Goal: Transaction & Acquisition: Subscribe to service/newsletter

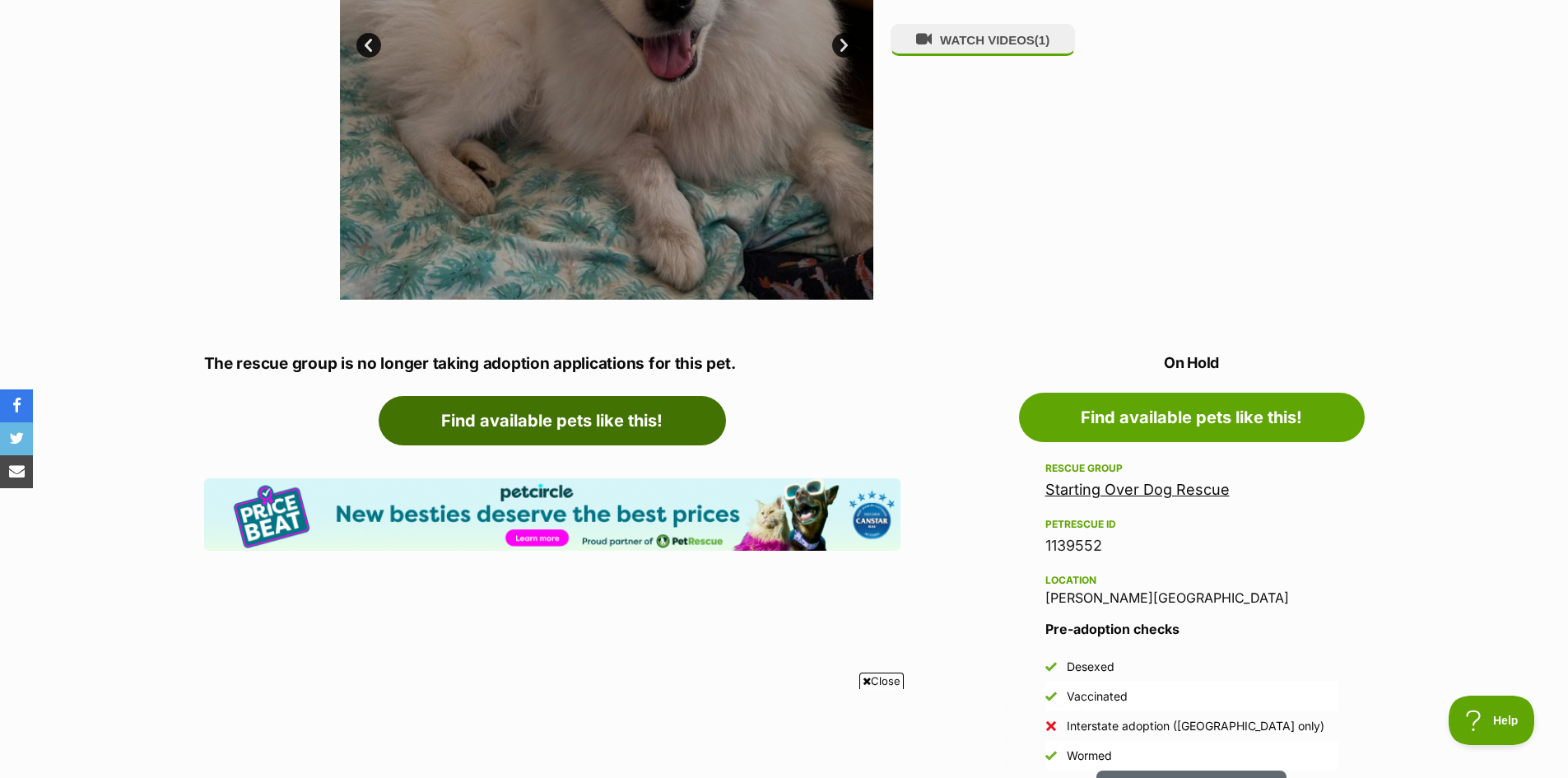
drag, startPoint x: 620, startPoint y: 413, endPoint x: 263, endPoint y: 367, distance: 360.0
click at [620, 413] on link "Find available pets like this!" at bounding box center [552, 421] width 347 height 50
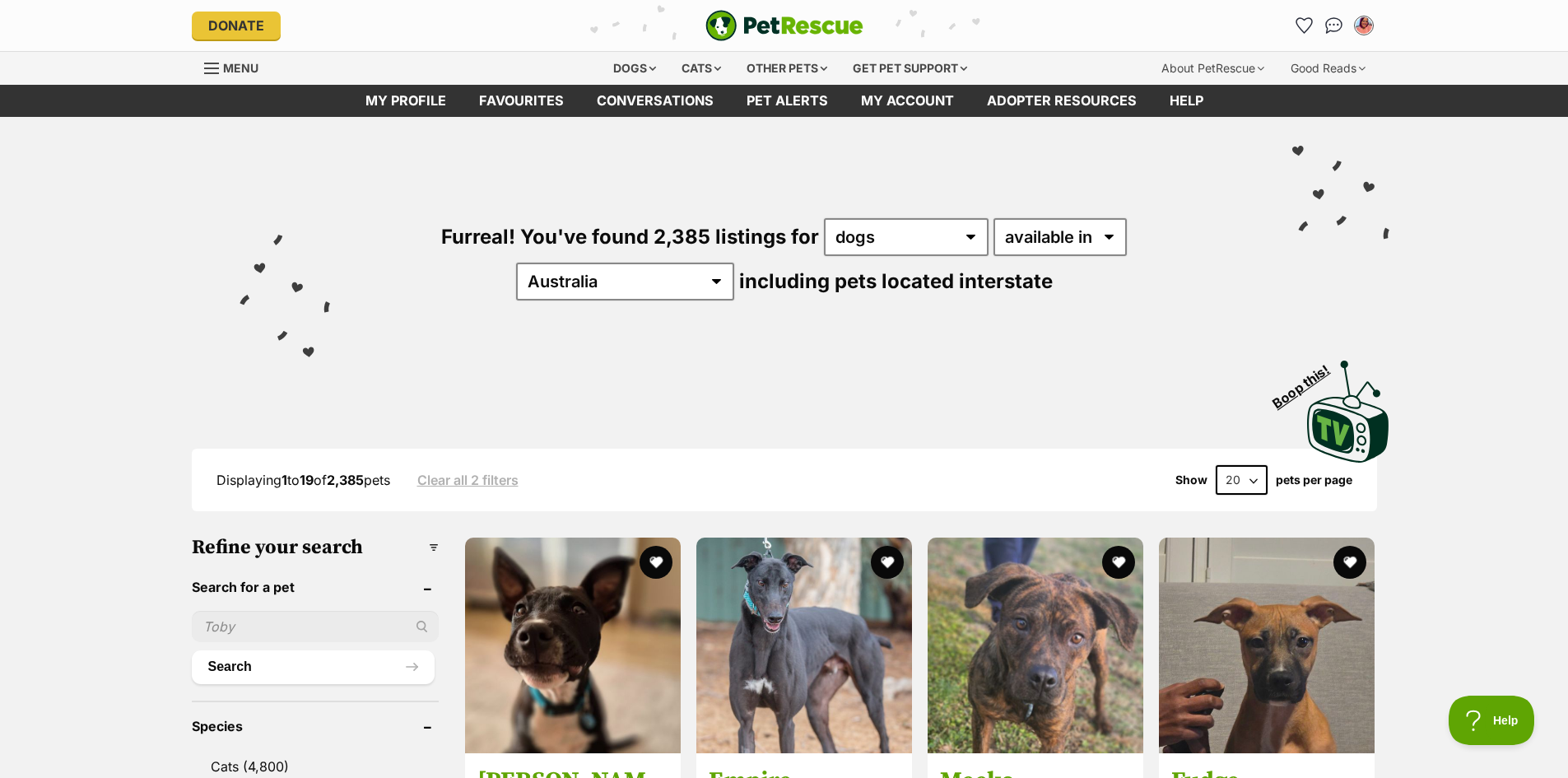
click at [263, 623] on input "text" at bounding box center [315, 627] width 247 height 31
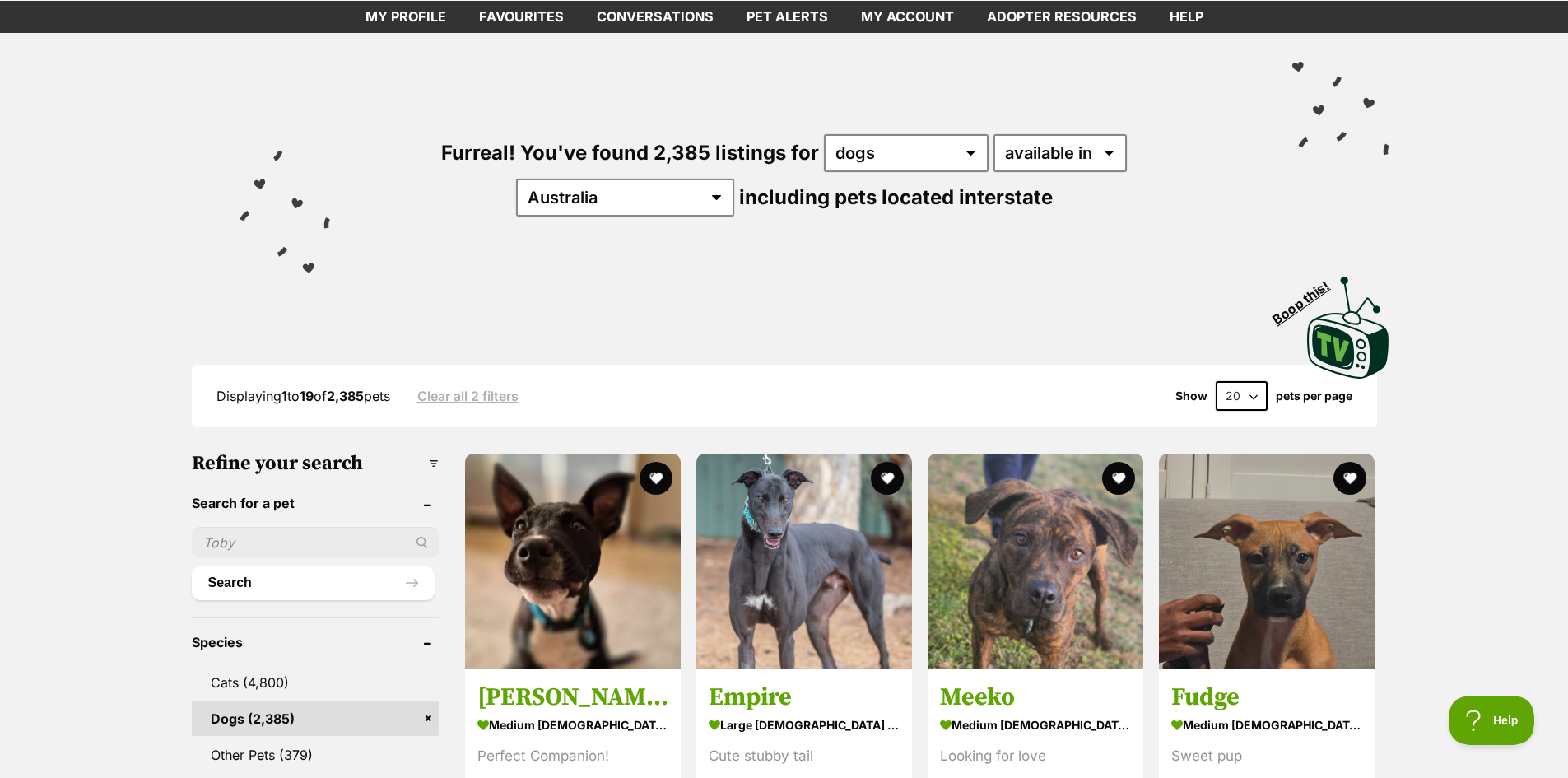
scroll to position [165, 0]
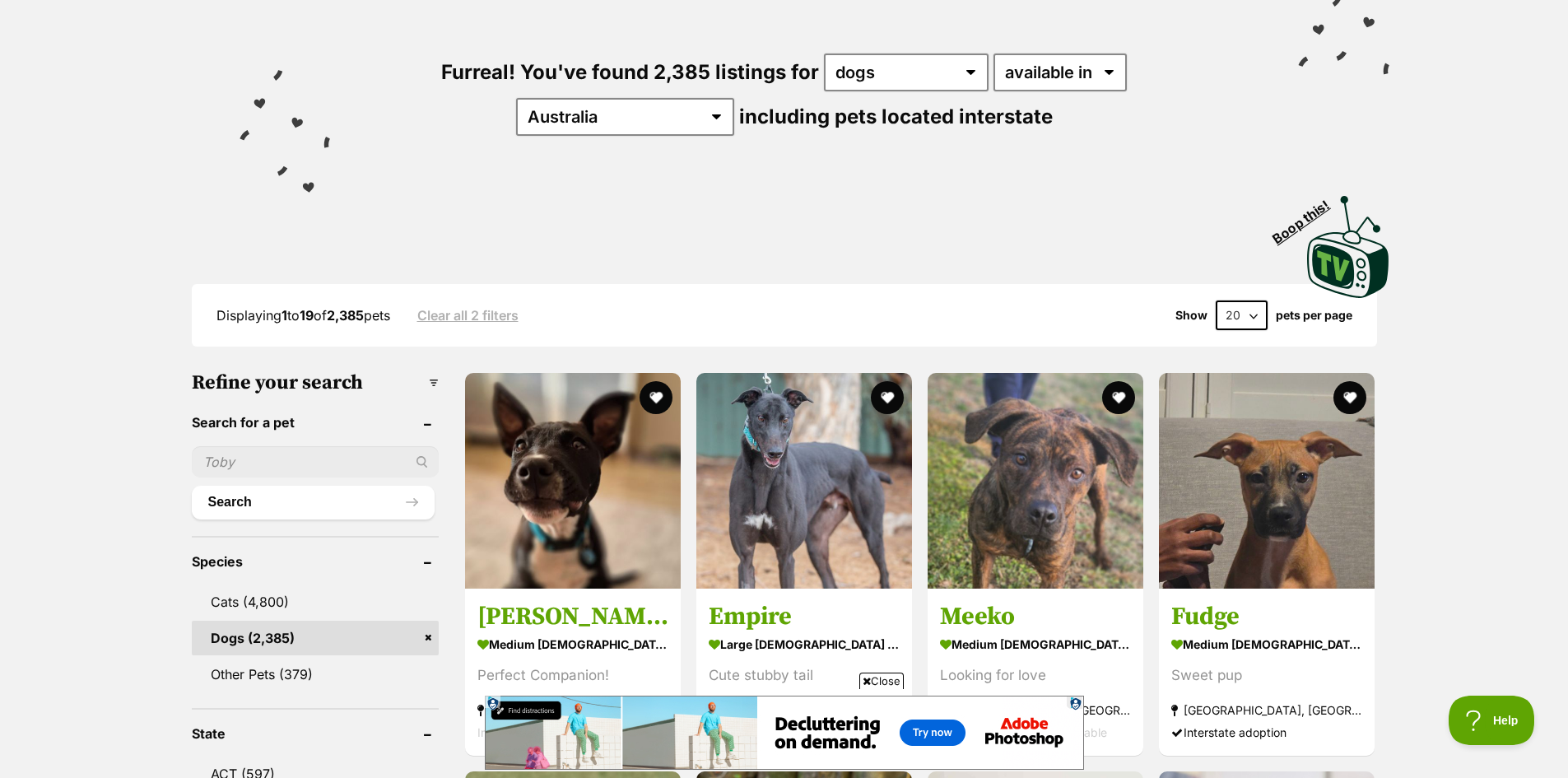
click at [306, 634] on link "Dogs (2,385)" at bounding box center [315, 638] width 247 height 35
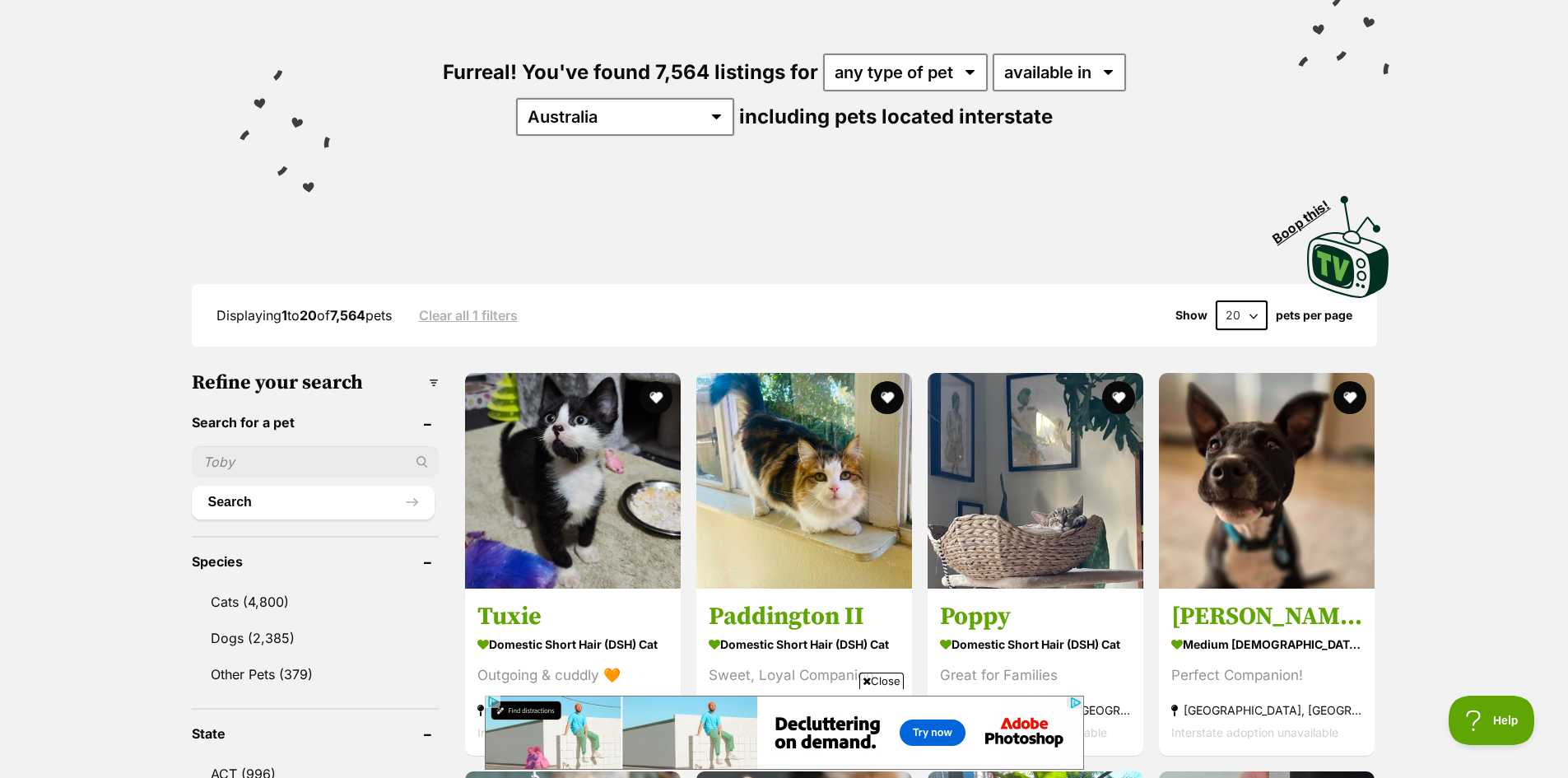
click at [237, 461] on input "text" at bounding box center [315, 462] width 247 height 31
type input "samoyed"
click at [192, 485] on button "Search" at bounding box center [313, 502] width 243 height 33
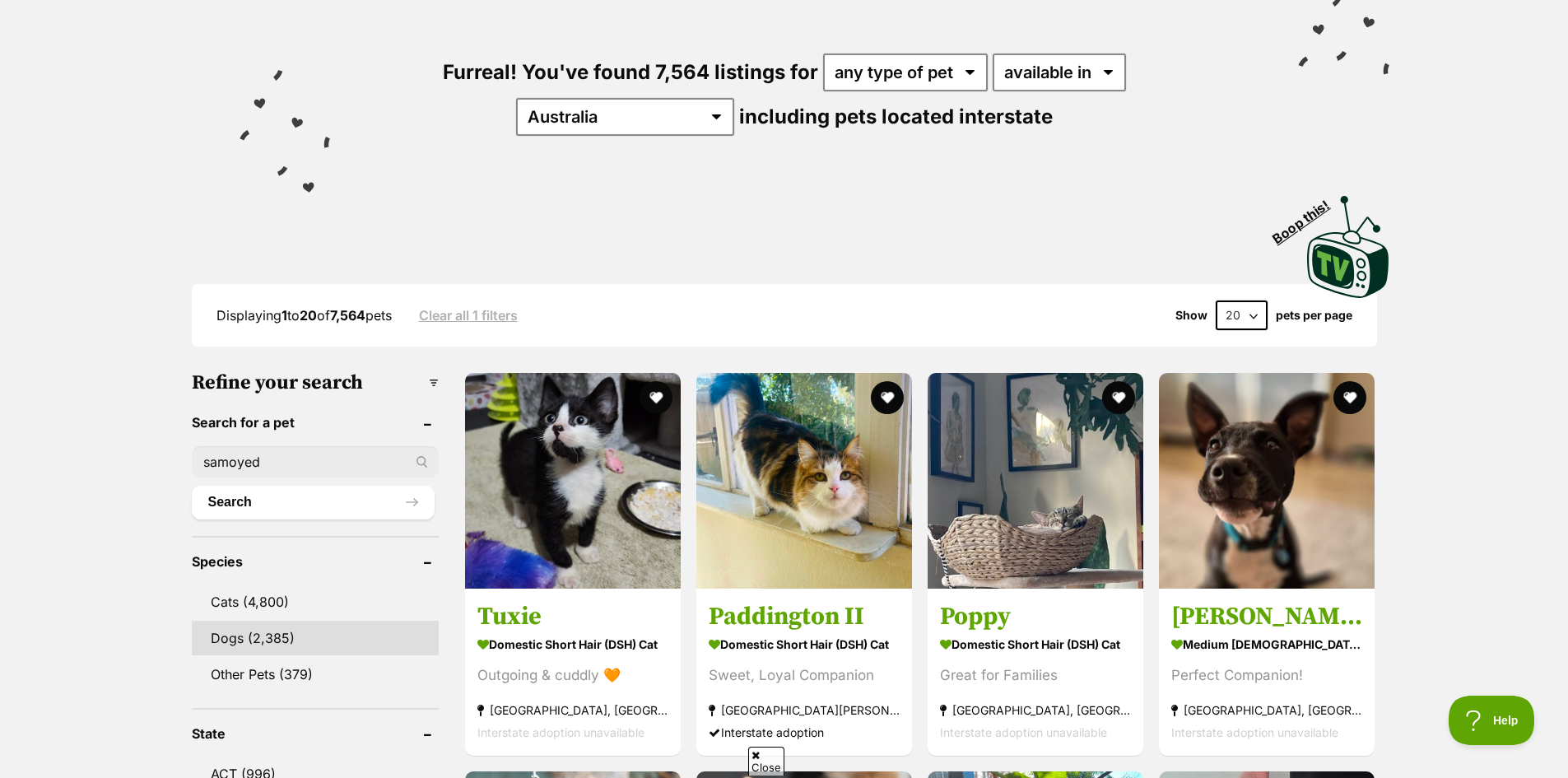
click at [272, 627] on link "Dogs (2,385)" at bounding box center [315, 638] width 247 height 35
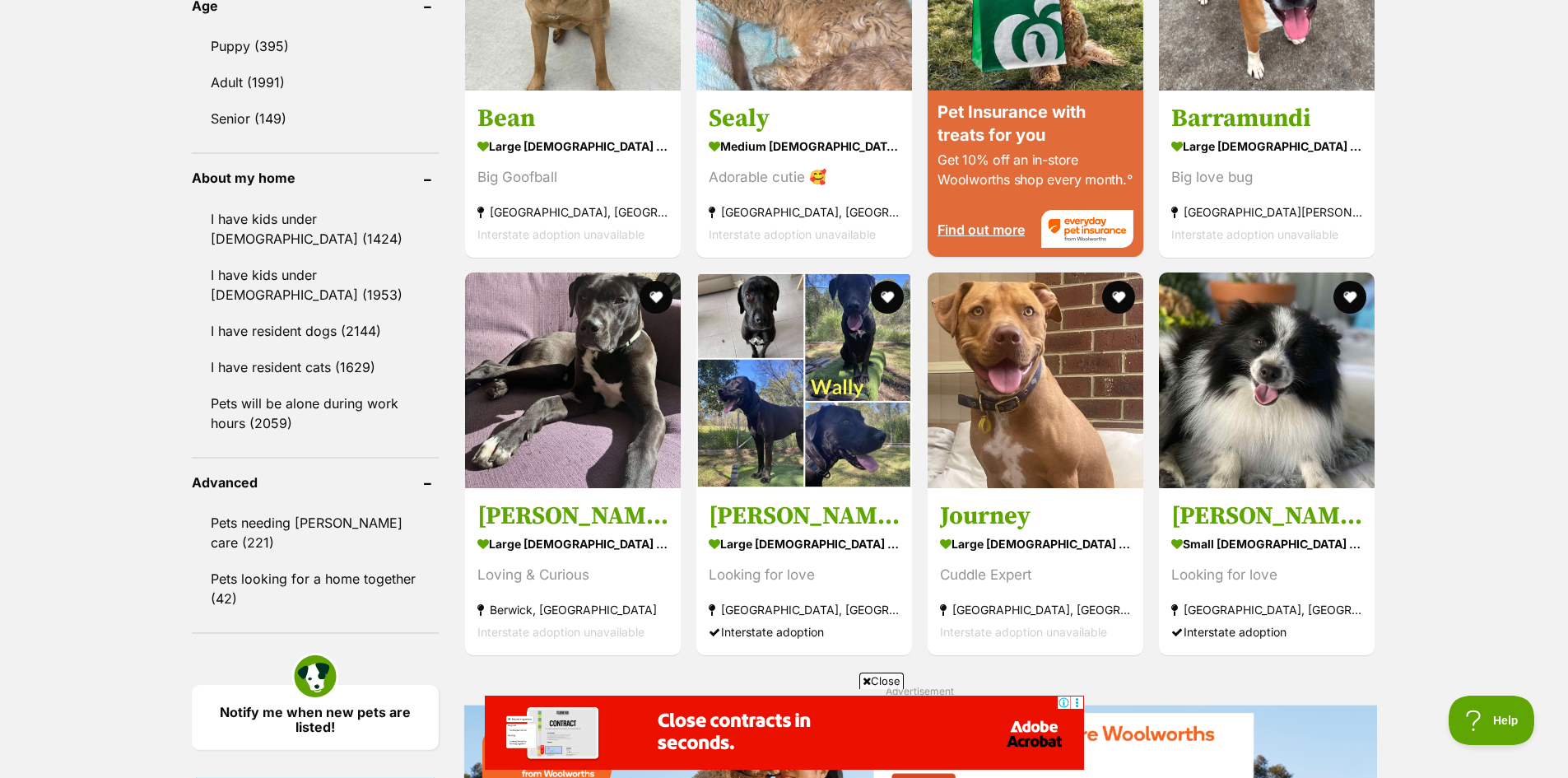
scroll to position [1811, 0]
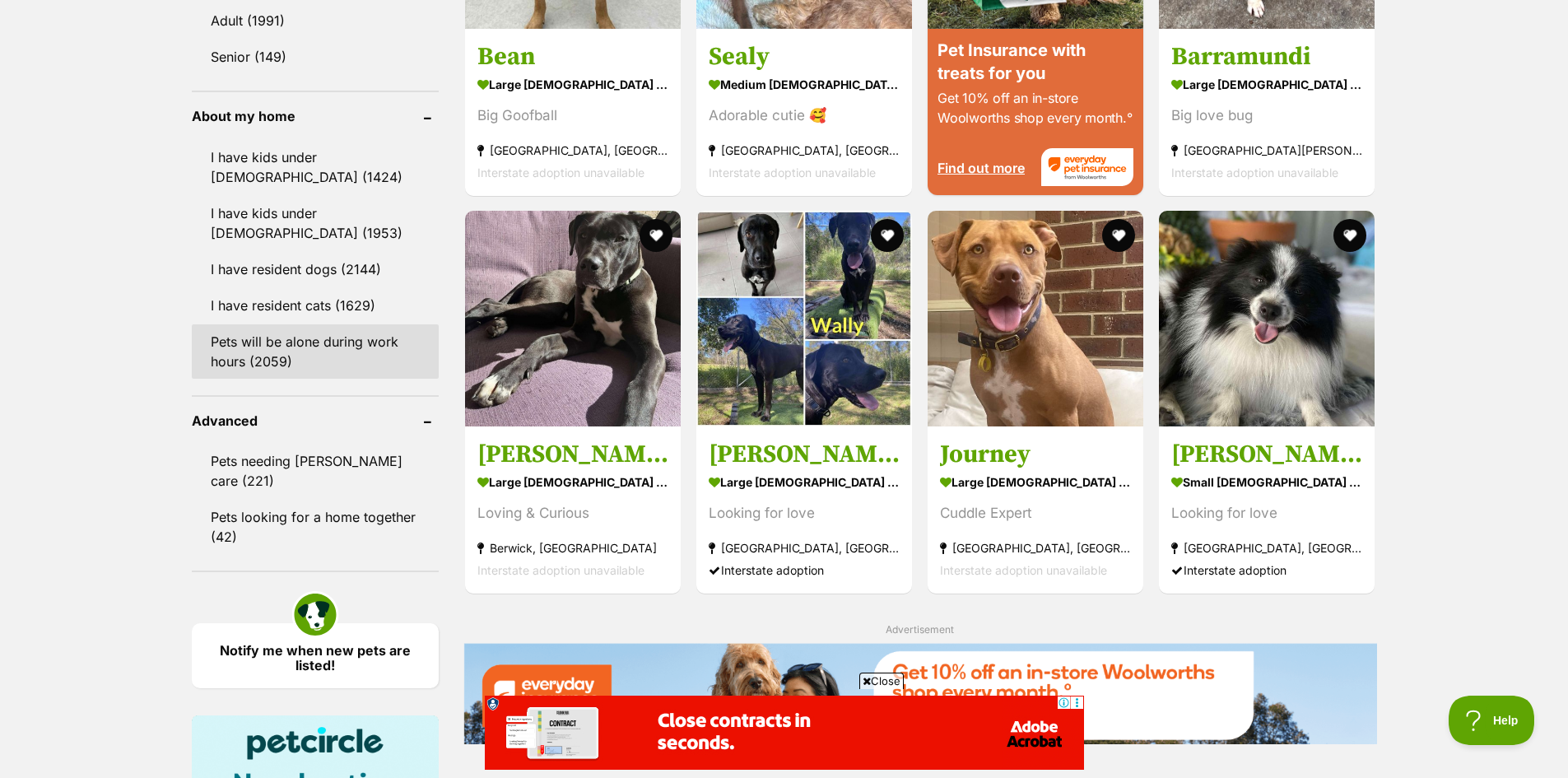
click at [299, 351] on link "Pets will be alone during work hours (2059)" at bounding box center [315, 351] width 247 height 55
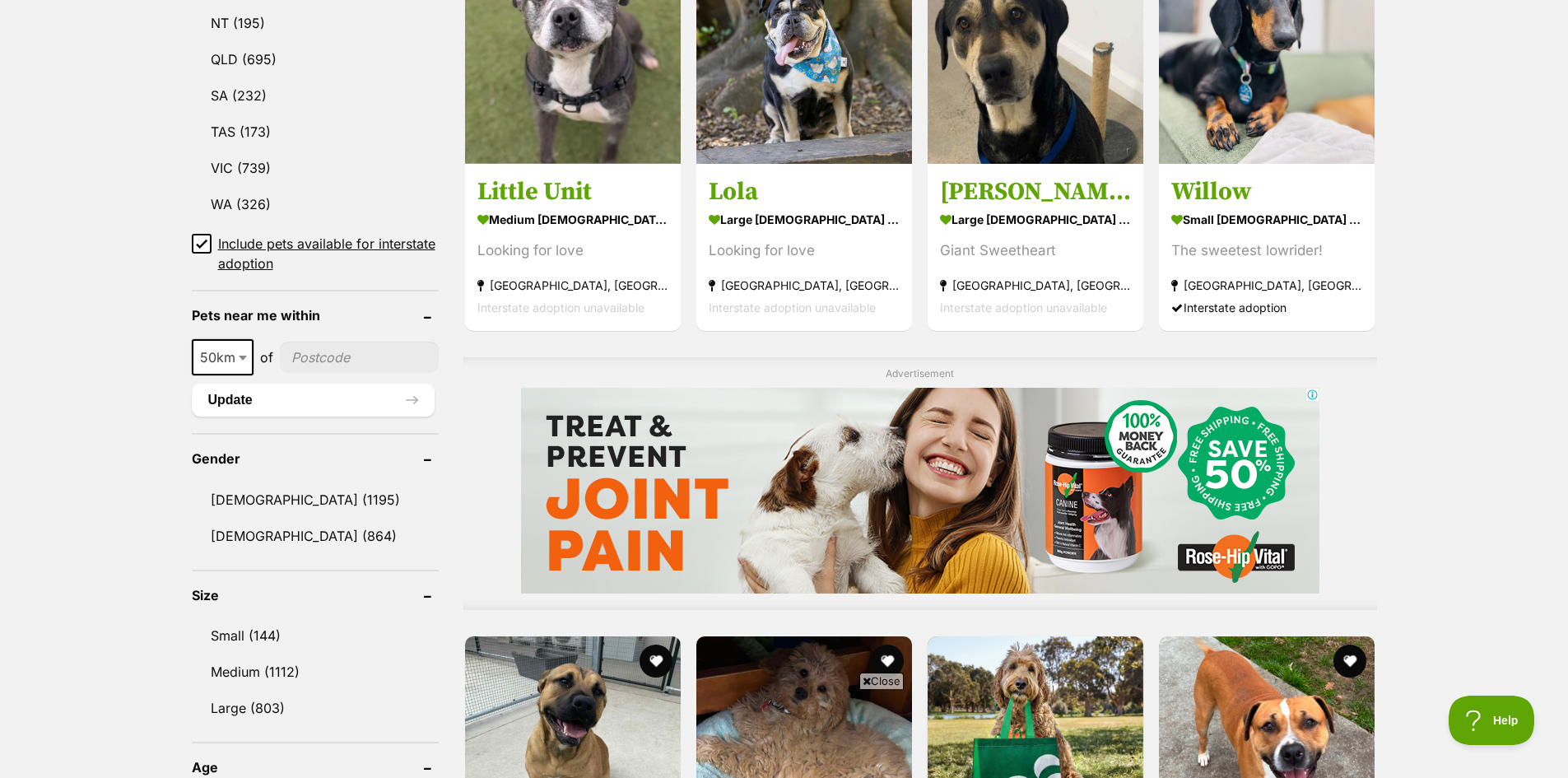
scroll to position [823, 0]
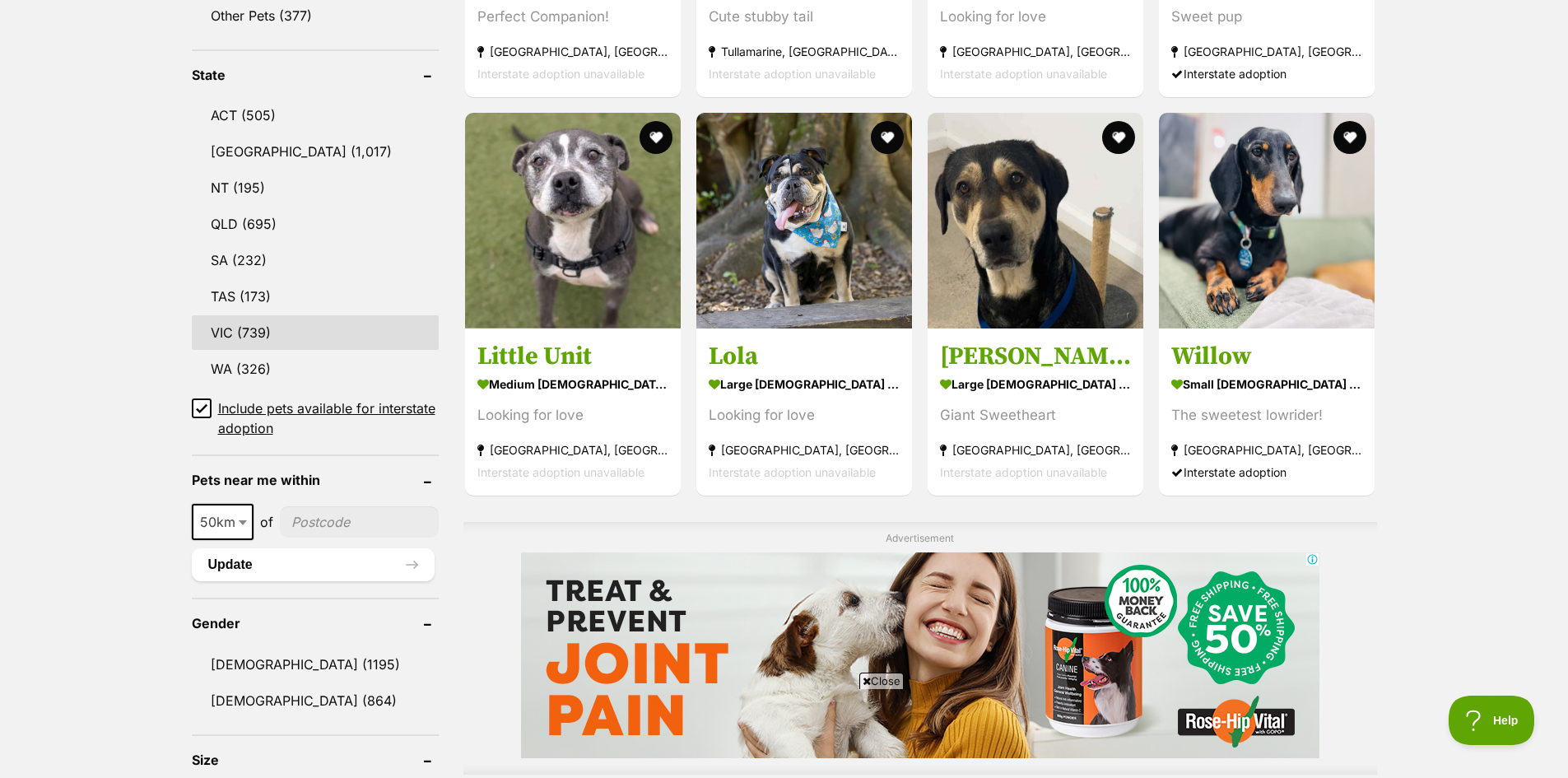
click at [251, 316] on link "VIC (739)" at bounding box center [315, 332] width 247 height 35
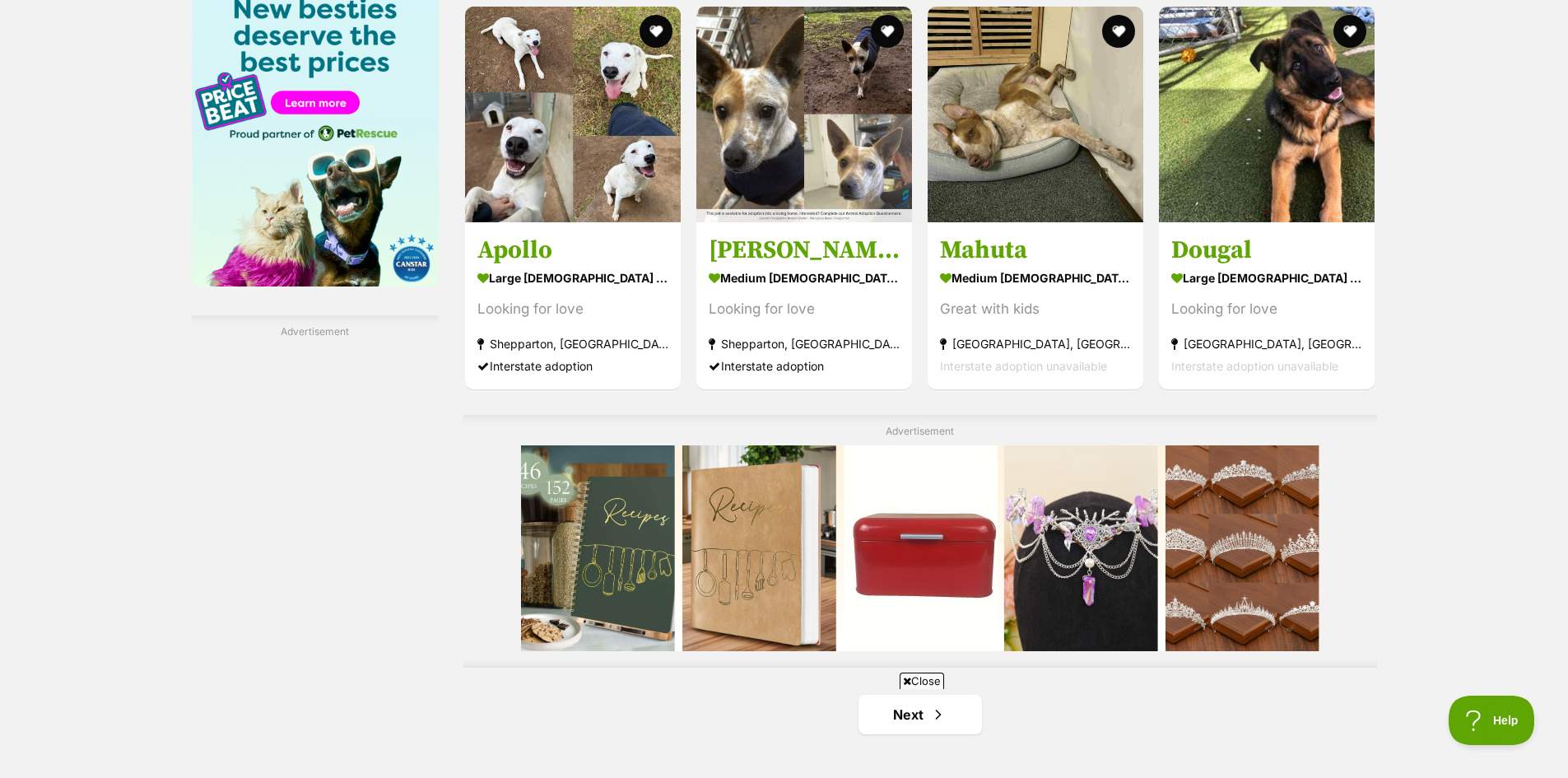
scroll to position [2881, 0]
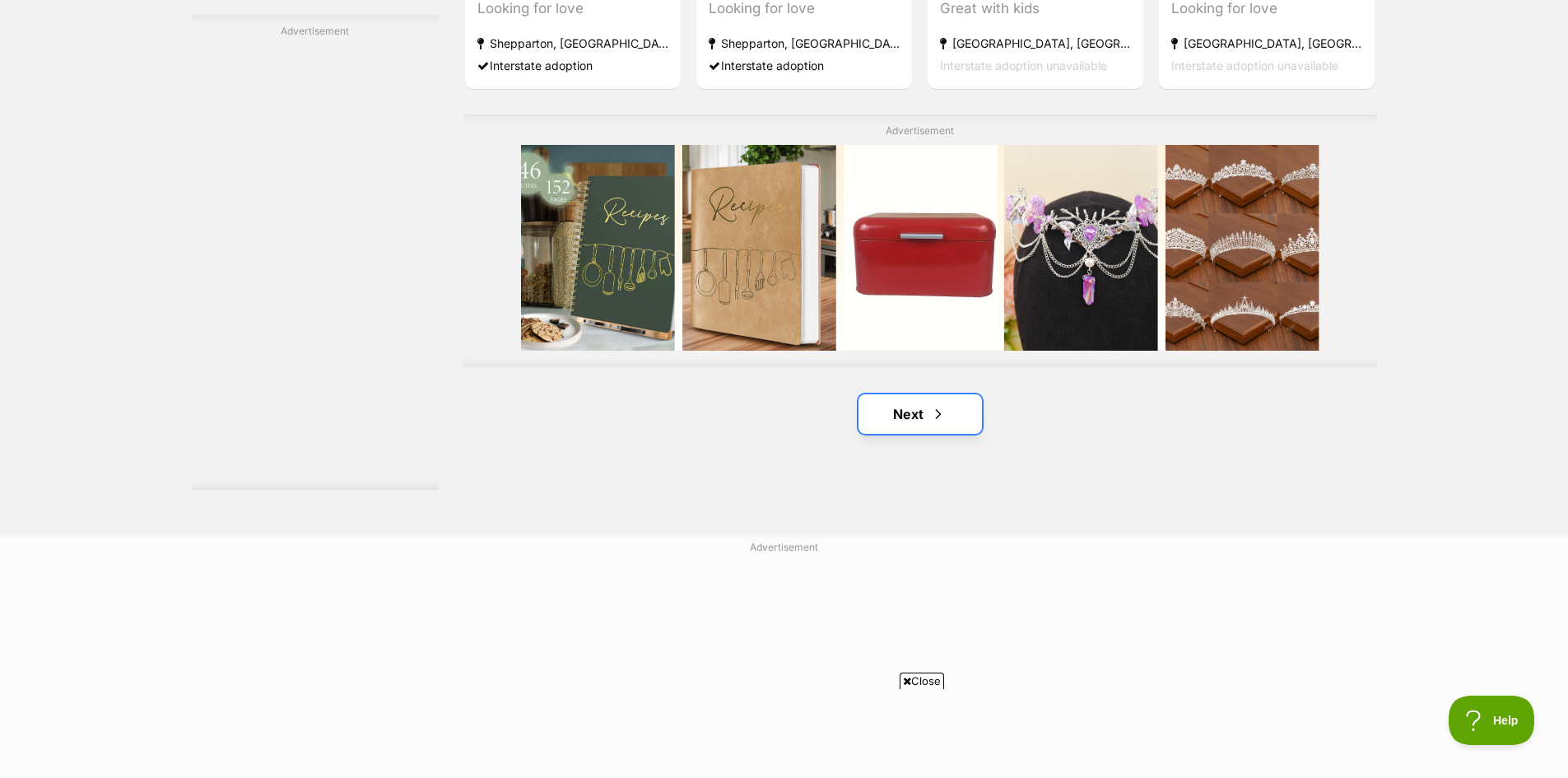
click at [928, 408] on link "Next" at bounding box center [920, 414] width 123 height 40
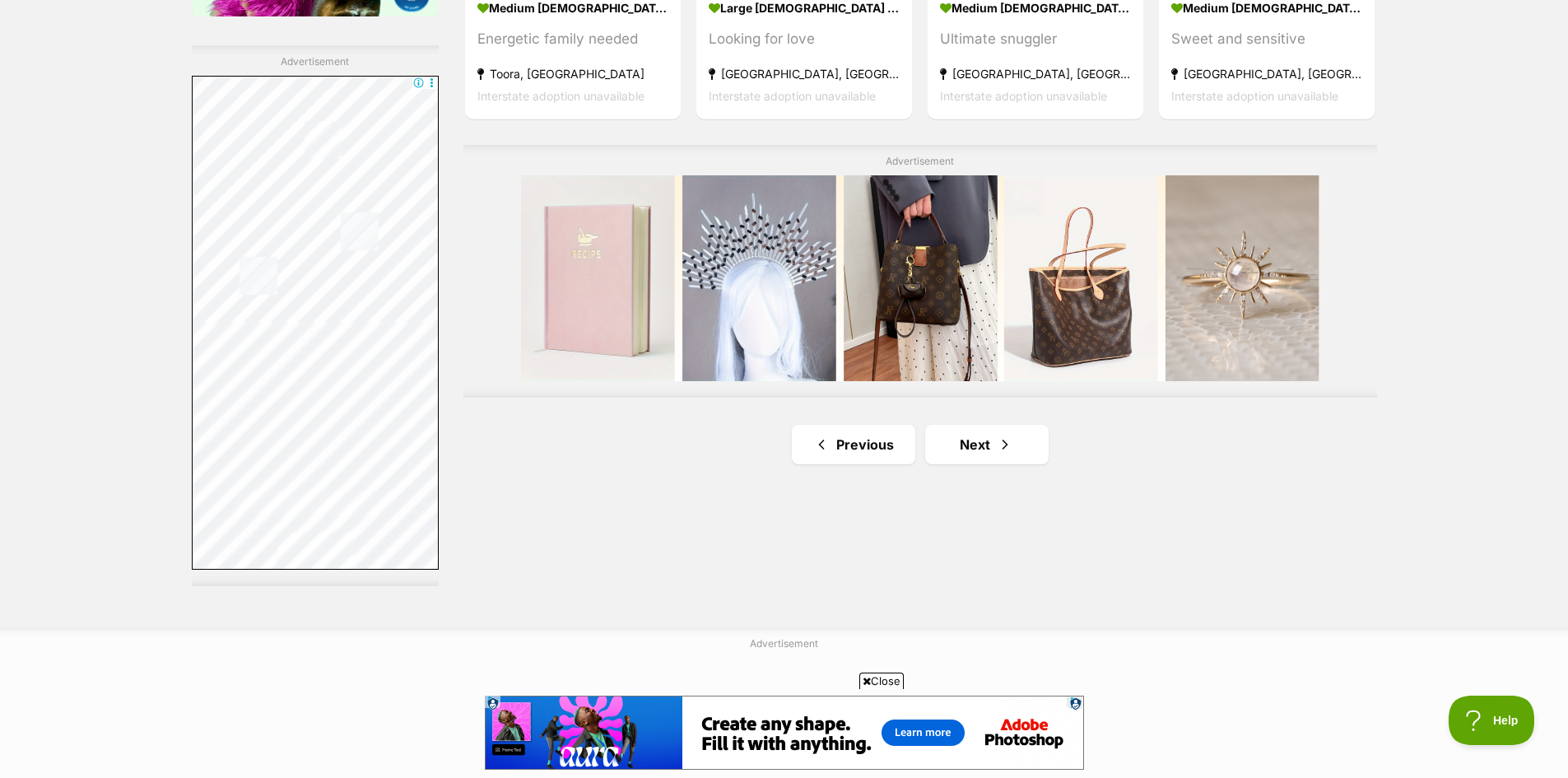
scroll to position [2963, 0]
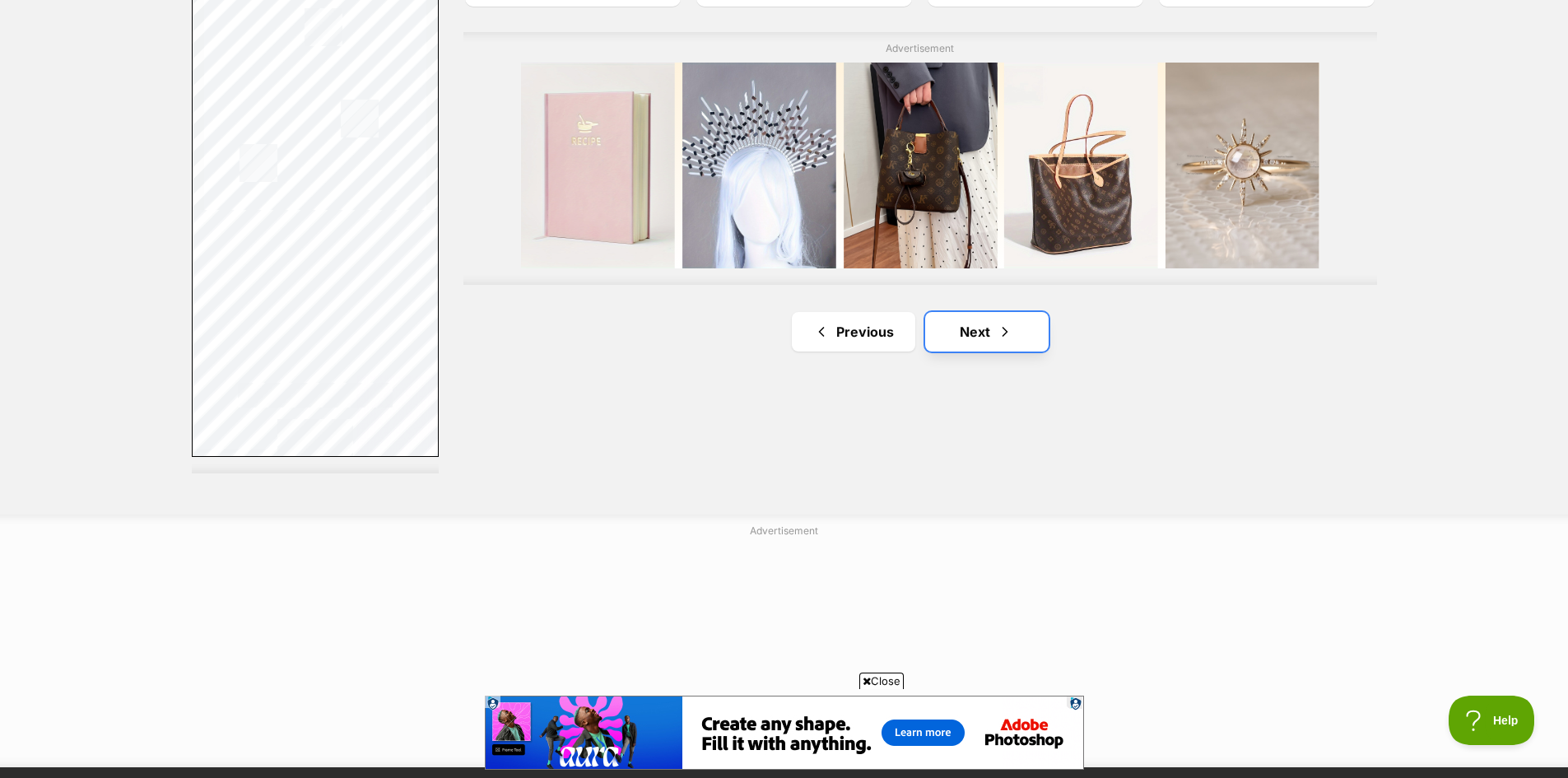
click at [1003, 327] on span "Next page" at bounding box center [1006, 332] width 17 height 20
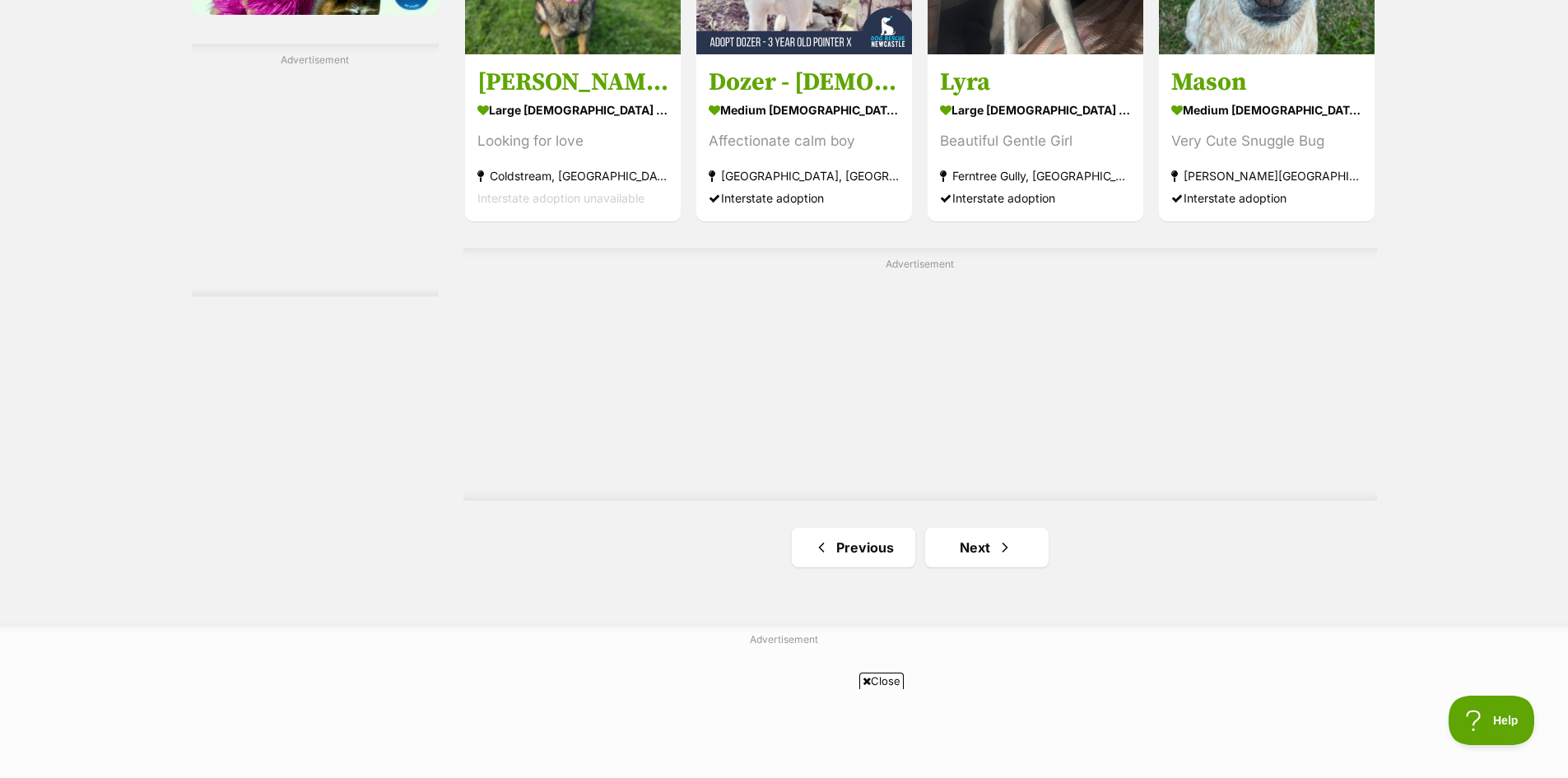
scroll to position [3128, 0]
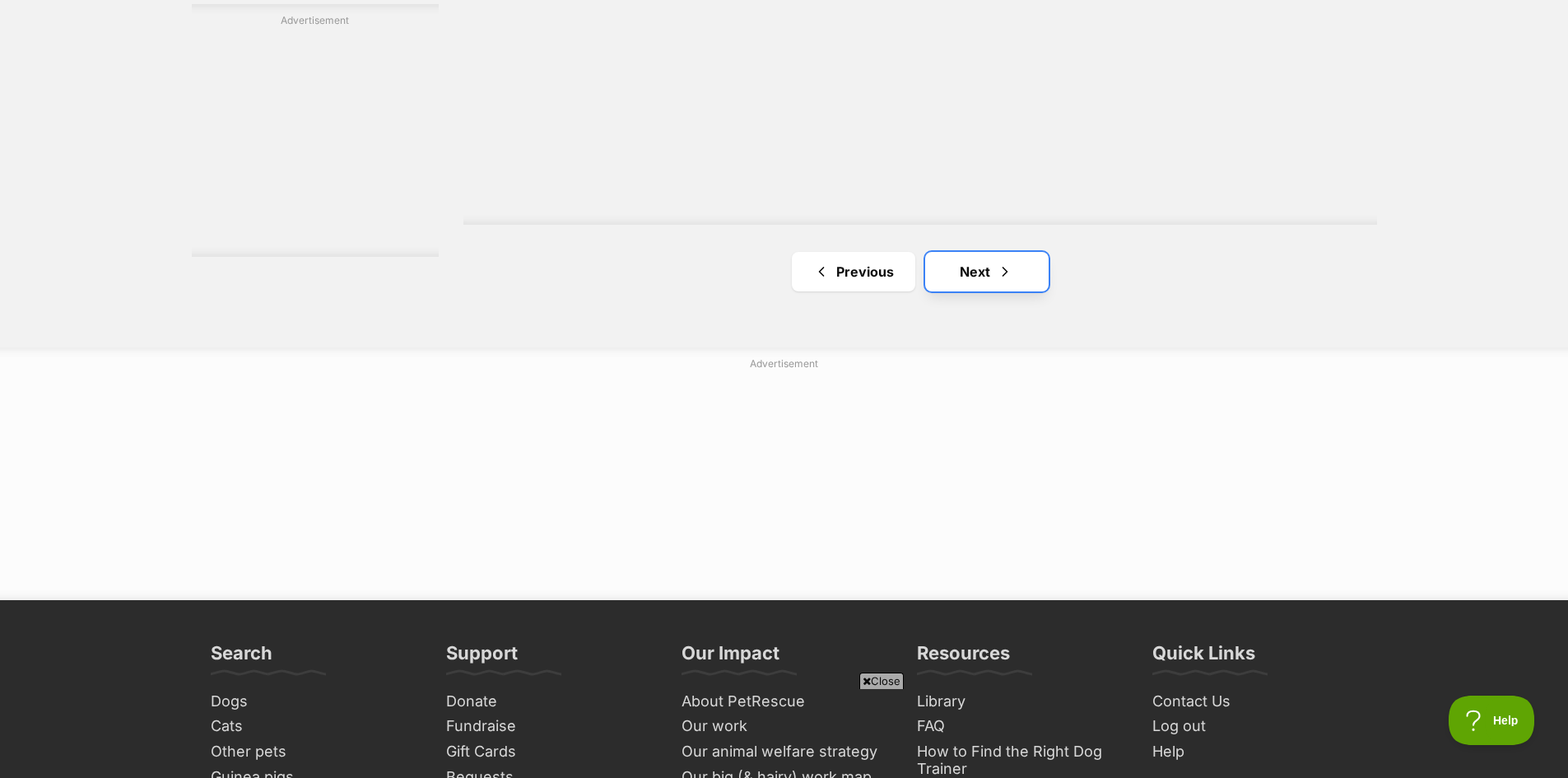
drag, startPoint x: 953, startPoint y: 260, endPoint x: 978, endPoint y: 261, distance: 25.0
click at [953, 260] on link "Next" at bounding box center [987, 272] width 123 height 40
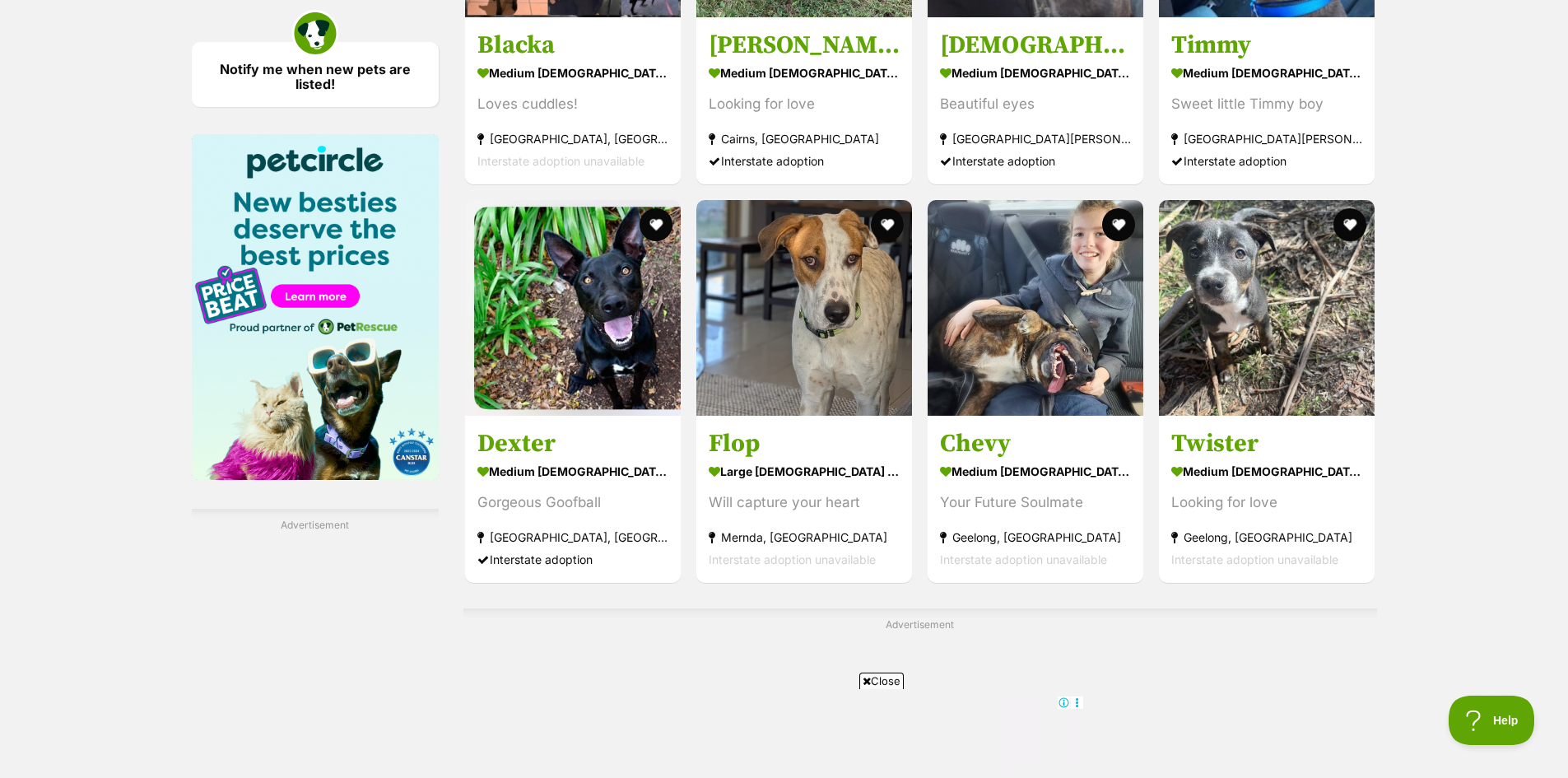
scroll to position [2963, 0]
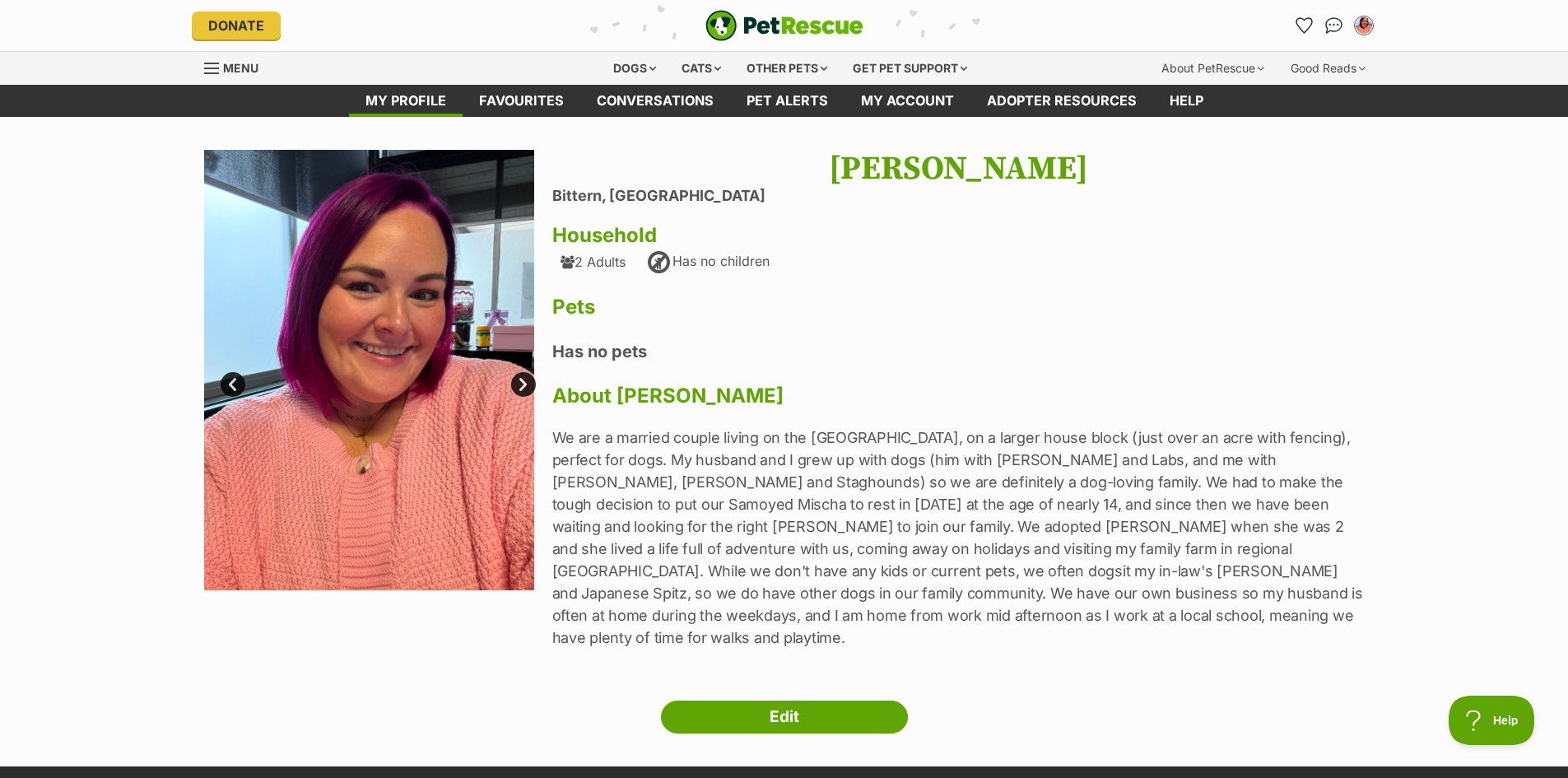
click at [804, 313] on h3 "Pets" at bounding box center [958, 307] width 813 height 23
click at [517, 394] on link "Next" at bounding box center [523, 384] width 25 height 25
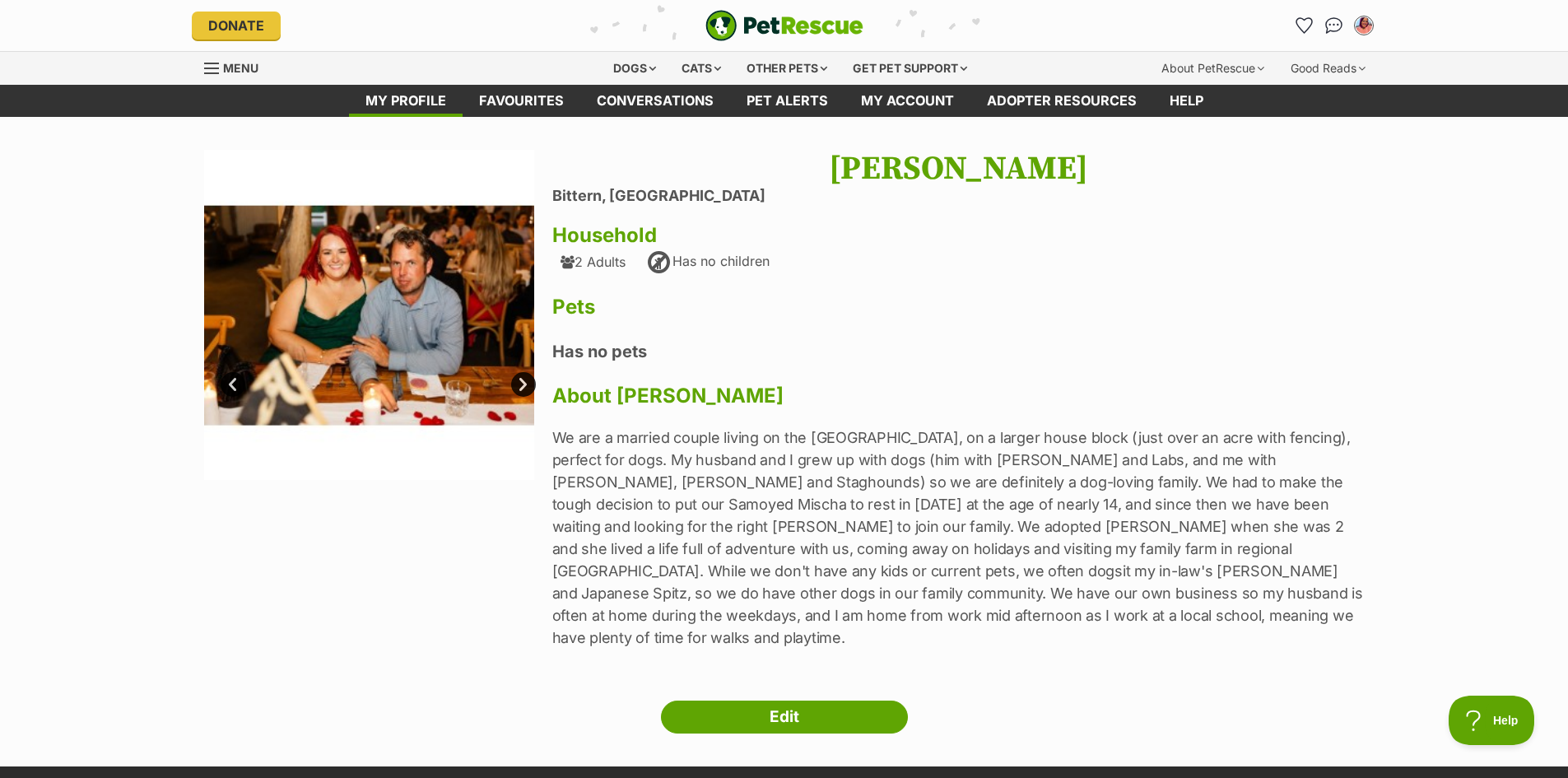
click at [240, 381] on link "Prev" at bounding box center [233, 384] width 25 height 25
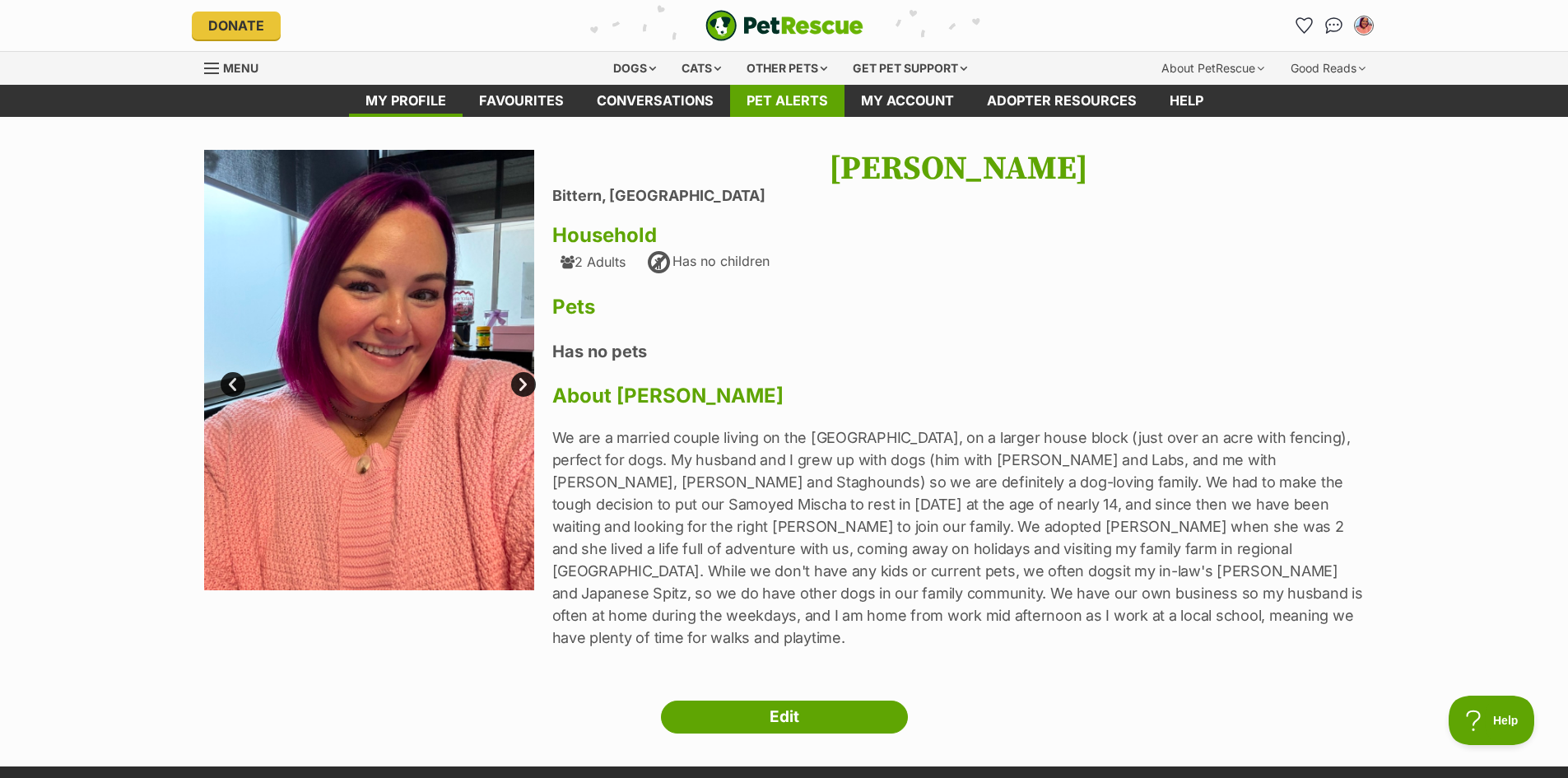
click at [781, 101] on link "Pet alerts" at bounding box center [787, 101] width 114 height 32
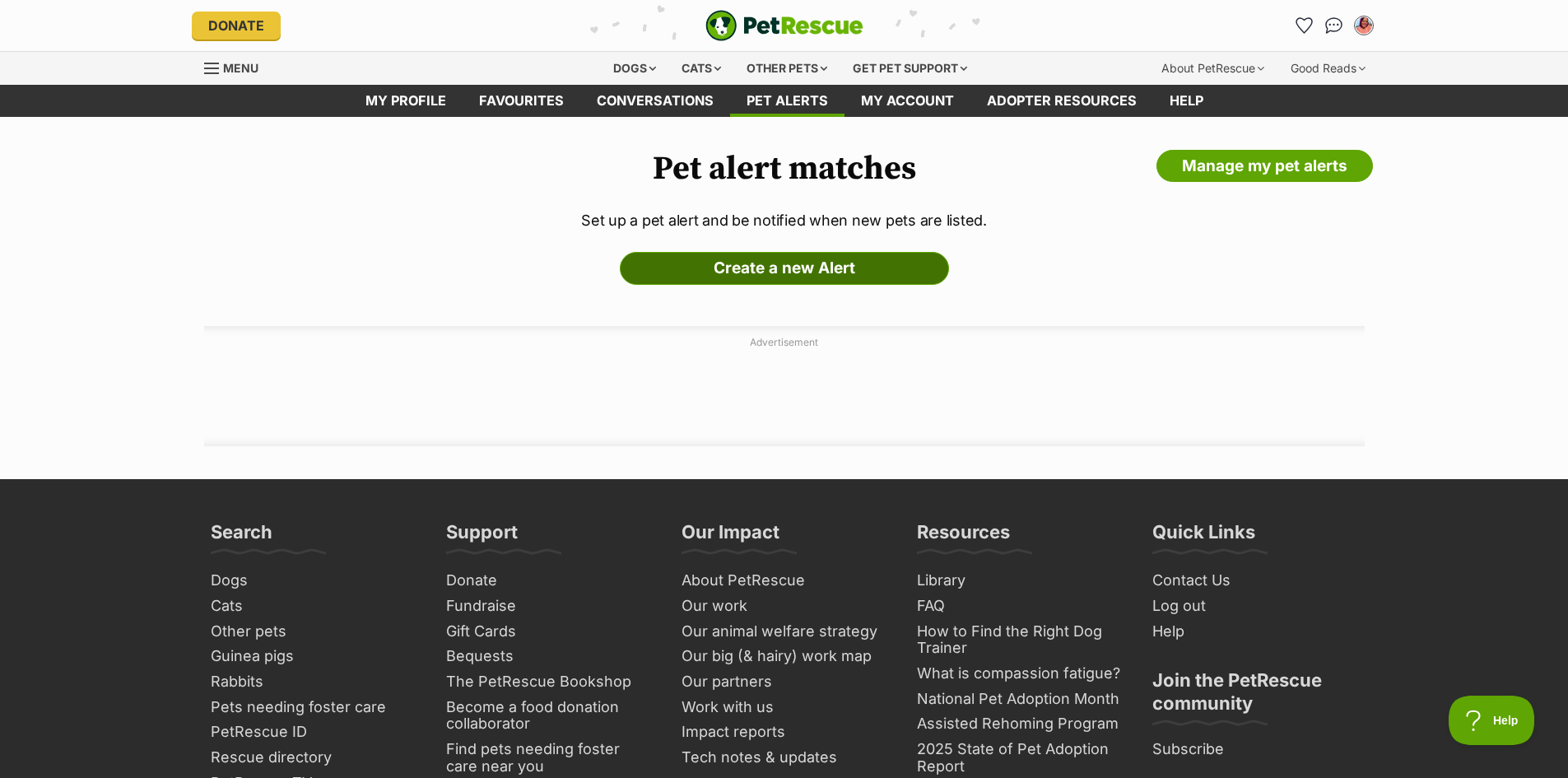
click at [800, 276] on link "Create a new Alert" at bounding box center [785, 269] width 329 height 33
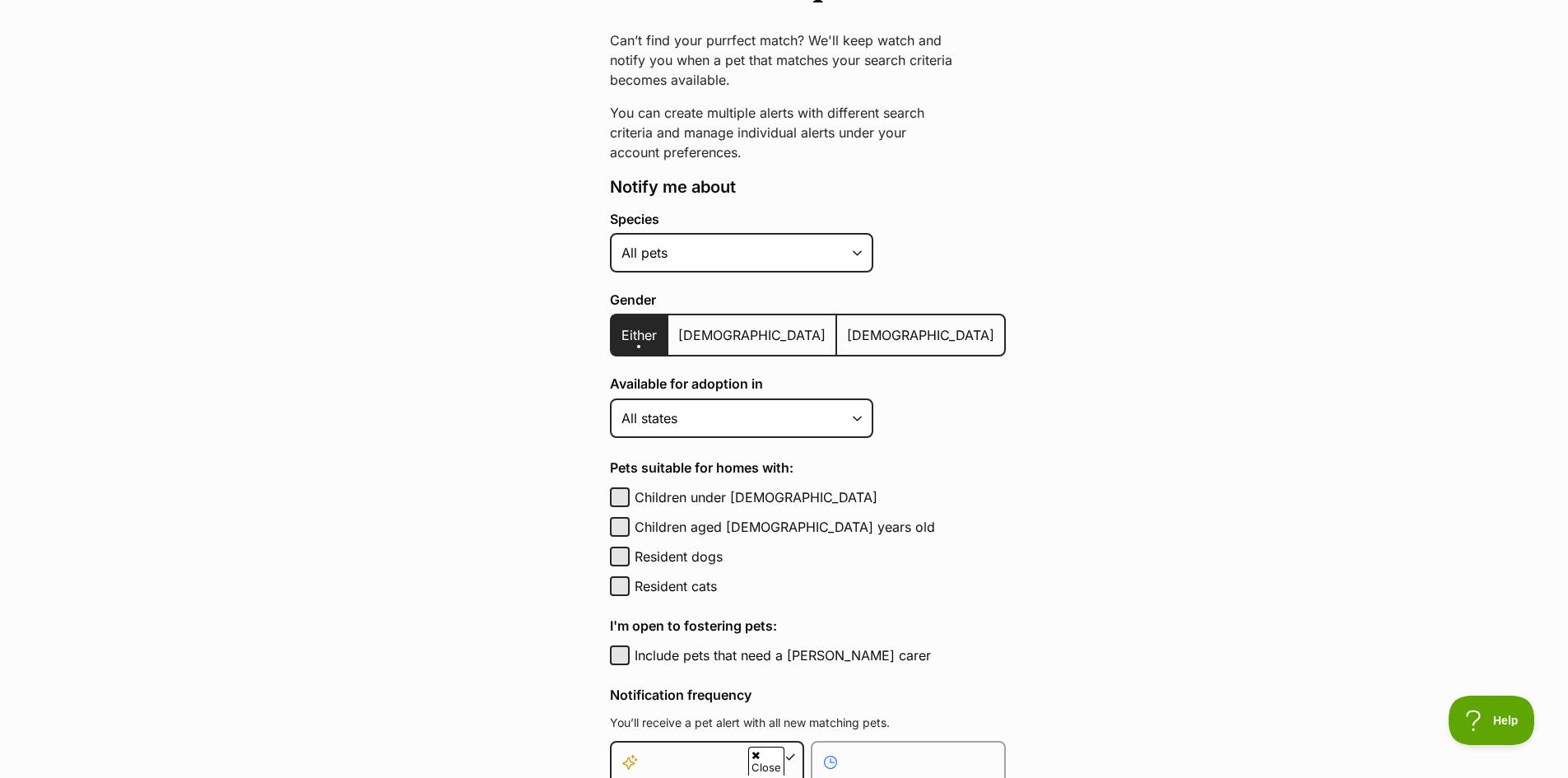
scroll to position [247, 0]
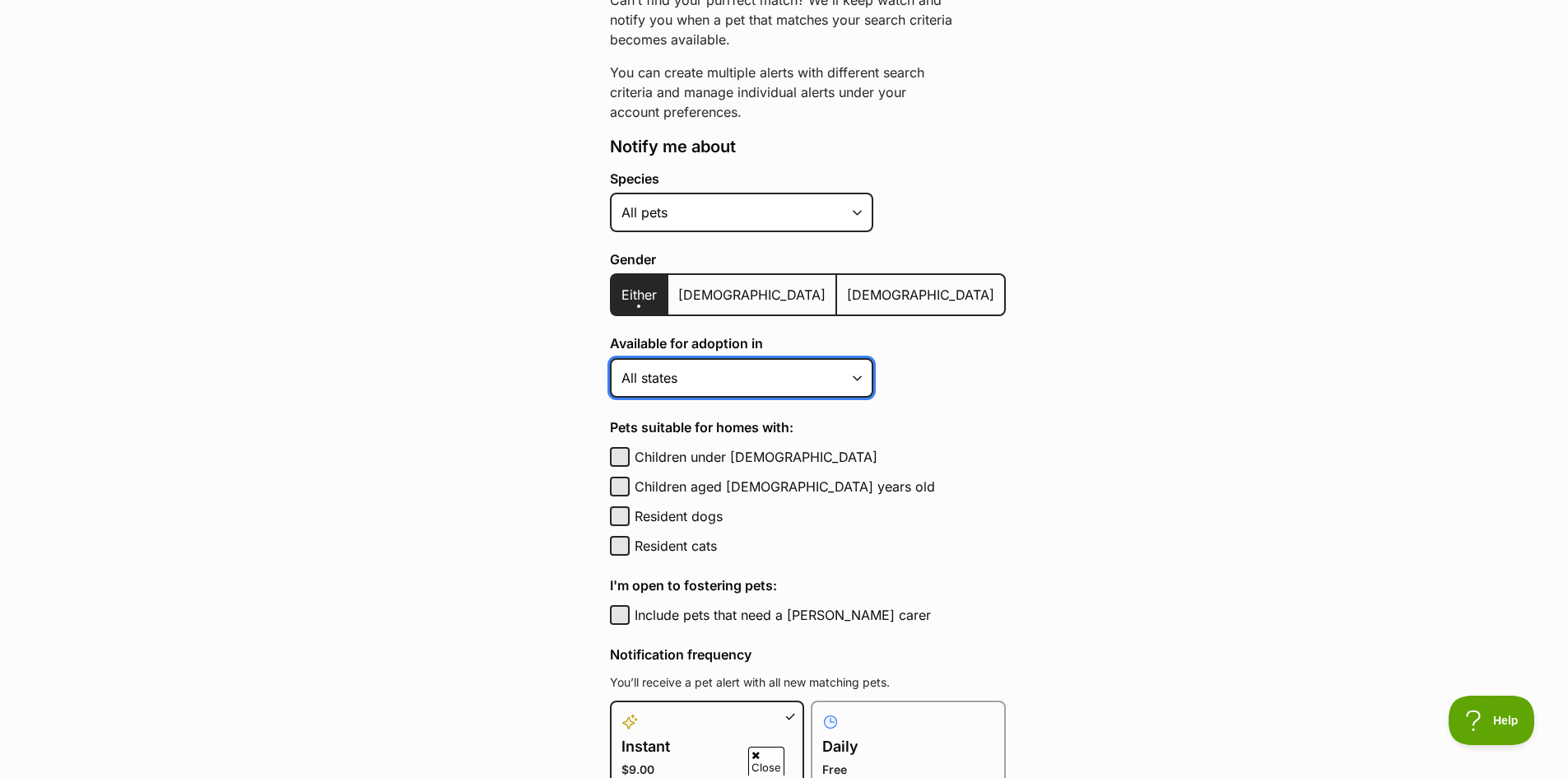
click at [671, 365] on select "[GEOGRAPHIC_DATA] [GEOGRAPHIC_DATA] [GEOGRAPHIC_DATA] [GEOGRAPHIC_DATA] [GEOGRA…" at bounding box center [742, 378] width 264 height 40
click at [671, 372] on select "[GEOGRAPHIC_DATA] [GEOGRAPHIC_DATA] [GEOGRAPHIC_DATA] [GEOGRAPHIC_DATA] [GEOGRA…" at bounding box center [742, 378] width 264 height 40
drag, startPoint x: 671, startPoint y: 372, endPoint x: 666, endPoint y: 315, distance: 57.2
click at [671, 372] on select "[GEOGRAPHIC_DATA] [GEOGRAPHIC_DATA] [GEOGRAPHIC_DATA] [GEOGRAPHIC_DATA] [GEOGRA…" at bounding box center [742, 378] width 264 height 40
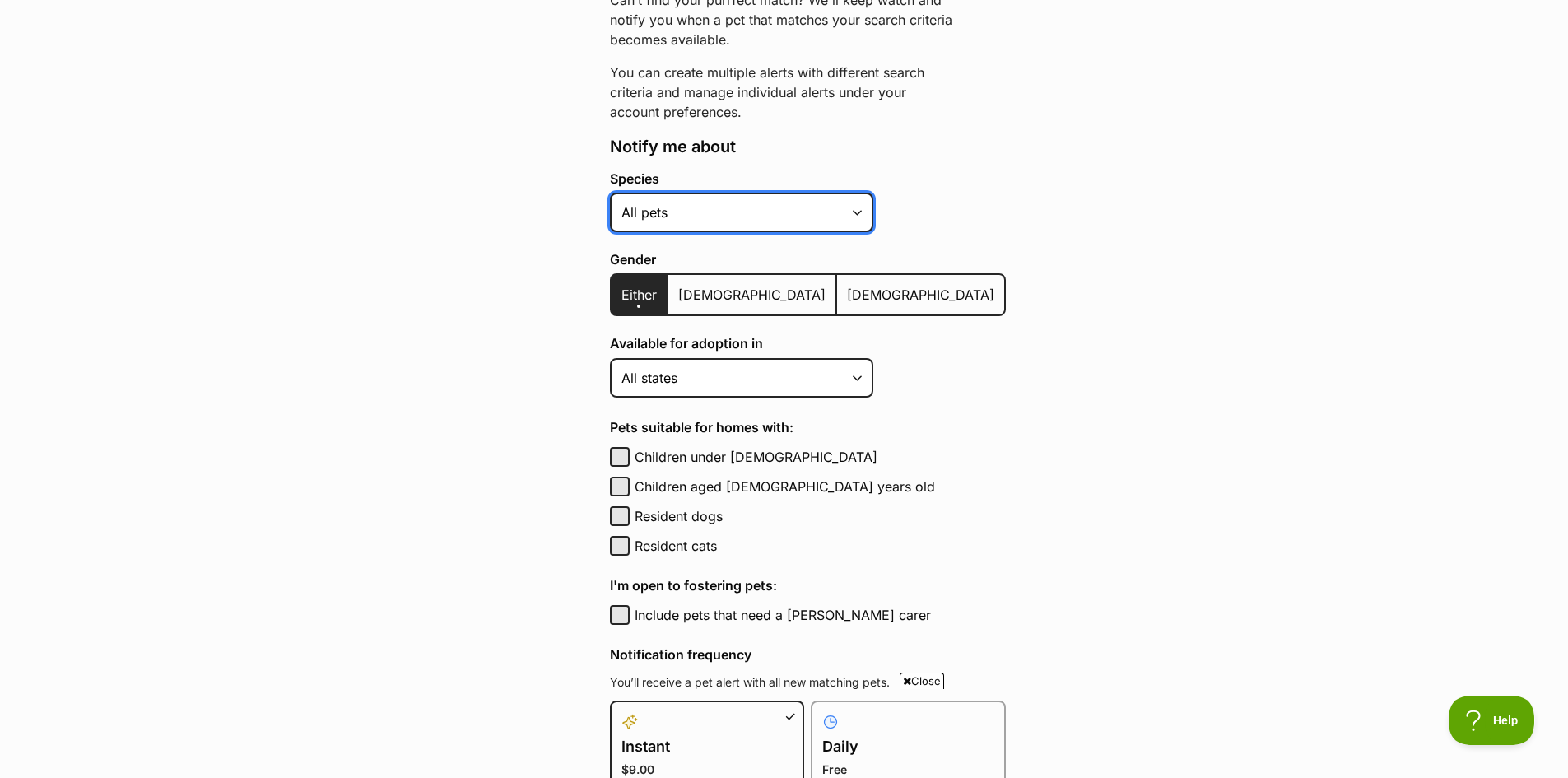
click at [649, 207] on select "Alpaca Bird Cat Chicken Cow Dog Donkey Duck Ferret Fish Goat Goose Guinea Fowl …" at bounding box center [742, 212] width 264 height 40
select select "1"
click at [610, 193] on select "Alpaca Bird Cat Chicken Cow Dog Donkey Duck Ferret Fish Goat Goose Guinea Fowl …" at bounding box center [742, 212] width 264 height 40
